Goal: Task Accomplishment & Management: Manage account settings

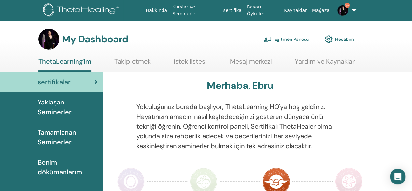
click at [285, 39] on link "Eğitmen Panosu" at bounding box center [286, 39] width 45 height 14
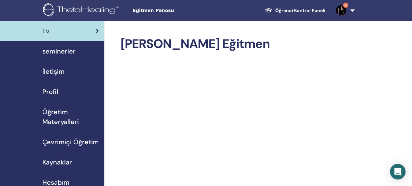
click at [71, 49] on span "seminerler" at bounding box center [58, 51] width 33 height 10
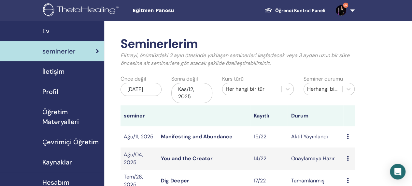
click at [198, 134] on link "Manifesting and Abundance" at bounding box center [197, 136] width 72 height 7
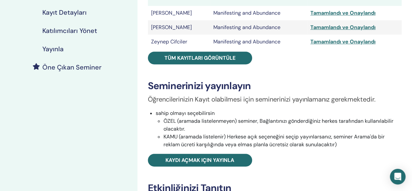
scroll to position [122, 0]
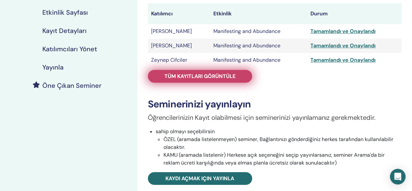
click at [234, 76] on span "Tüm kayıtları görüntüle" at bounding box center [200, 76] width 71 height 7
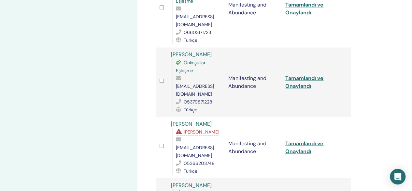
scroll to position [560, 0]
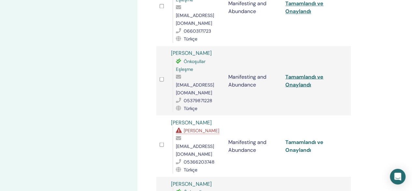
click at [301, 138] on link "Tamamlandı ve Onaylandı" at bounding box center [305, 145] width 38 height 15
click at [394, 53] on div "Katılımcıları Yönet Toplu eylemler CSV'ye aktar Katılımcı Etkinlik Durum ÖZLEM …" at bounding box center [275, 84] width 275 height 1247
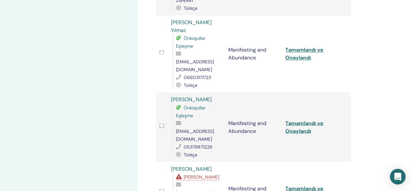
scroll to position [515, 0]
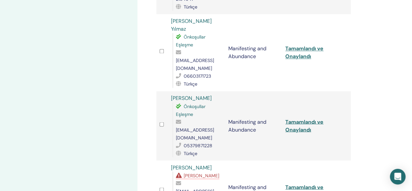
drag, startPoint x: 408, startPoint y: 95, endPoint x: 417, endPoint y: 95, distance: 9.1
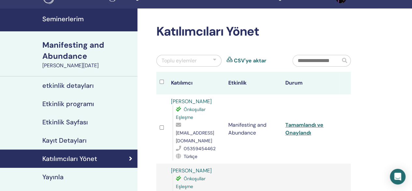
scroll to position [0, 0]
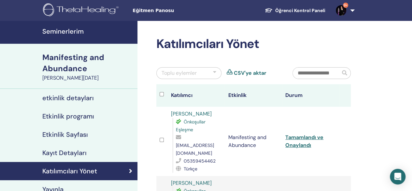
click at [54, 30] on h4 "Seminerlerim" at bounding box center [87, 31] width 91 height 8
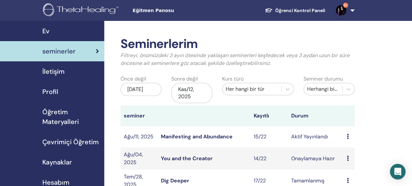
click at [45, 30] on span "Ev" at bounding box center [45, 31] width 7 height 10
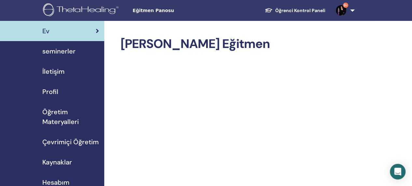
click at [52, 89] on span "Profil" at bounding box center [50, 92] width 16 height 10
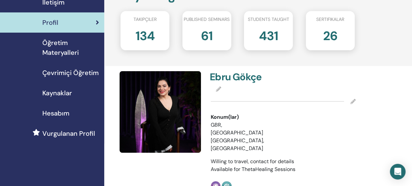
scroll to position [66, 0]
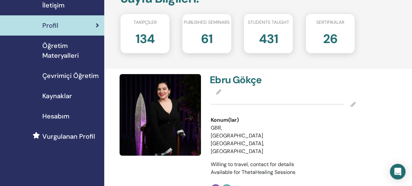
click at [44, 120] on span "Hesabım" at bounding box center [55, 116] width 27 height 10
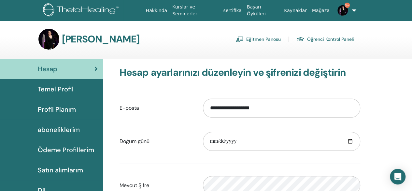
click at [349, 37] on link "Öğrenci Kontrol Paneli" at bounding box center [325, 39] width 57 height 10
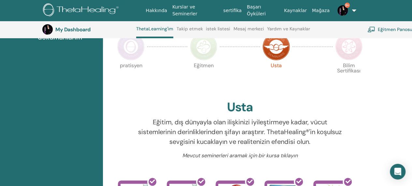
scroll to position [150, 0]
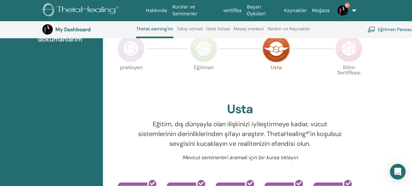
click at [343, 51] on img at bounding box center [348, 48] width 27 height 27
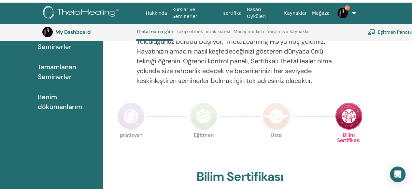
scroll to position [25, 0]
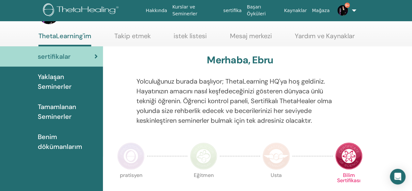
click at [282, 151] on img at bounding box center [276, 155] width 27 height 27
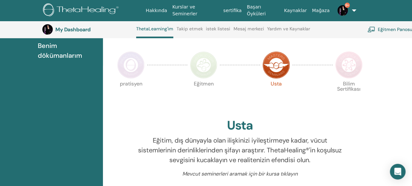
scroll to position [124, 0]
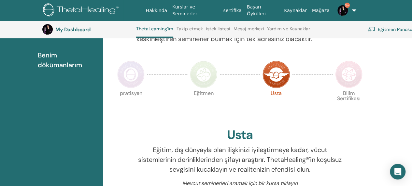
click at [348, 79] on img at bounding box center [348, 74] width 27 height 27
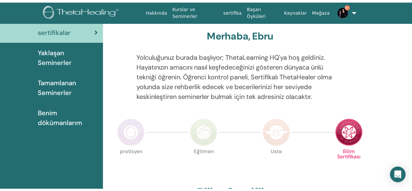
scroll to position [7, 0]
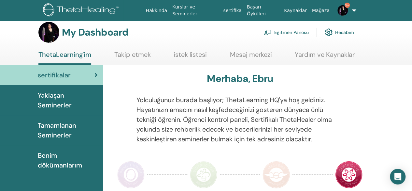
click at [283, 168] on img at bounding box center [276, 174] width 27 height 27
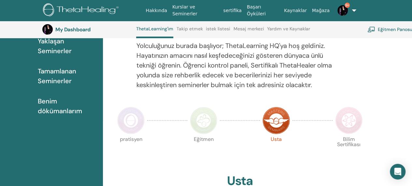
scroll to position [68, 0]
